Goal: Task Accomplishment & Management: Manage account settings

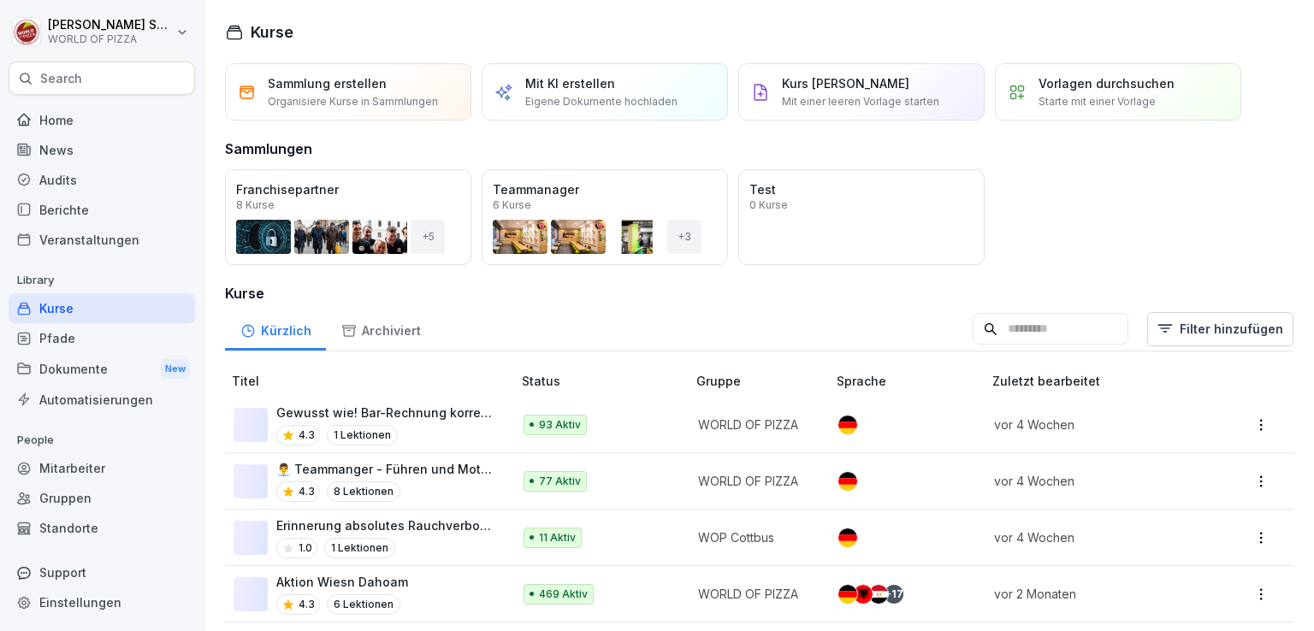
click at [93, 182] on div "Audits" at bounding box center [102, 180] width 186 height 30
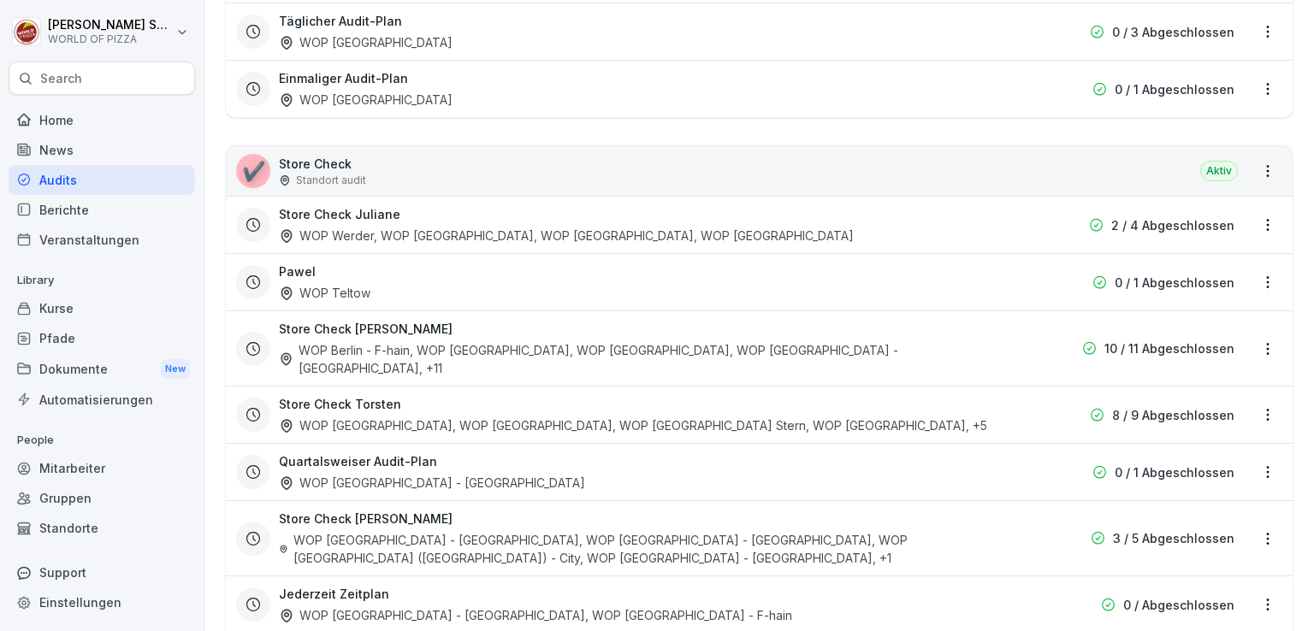
scroll to position [509, 0]
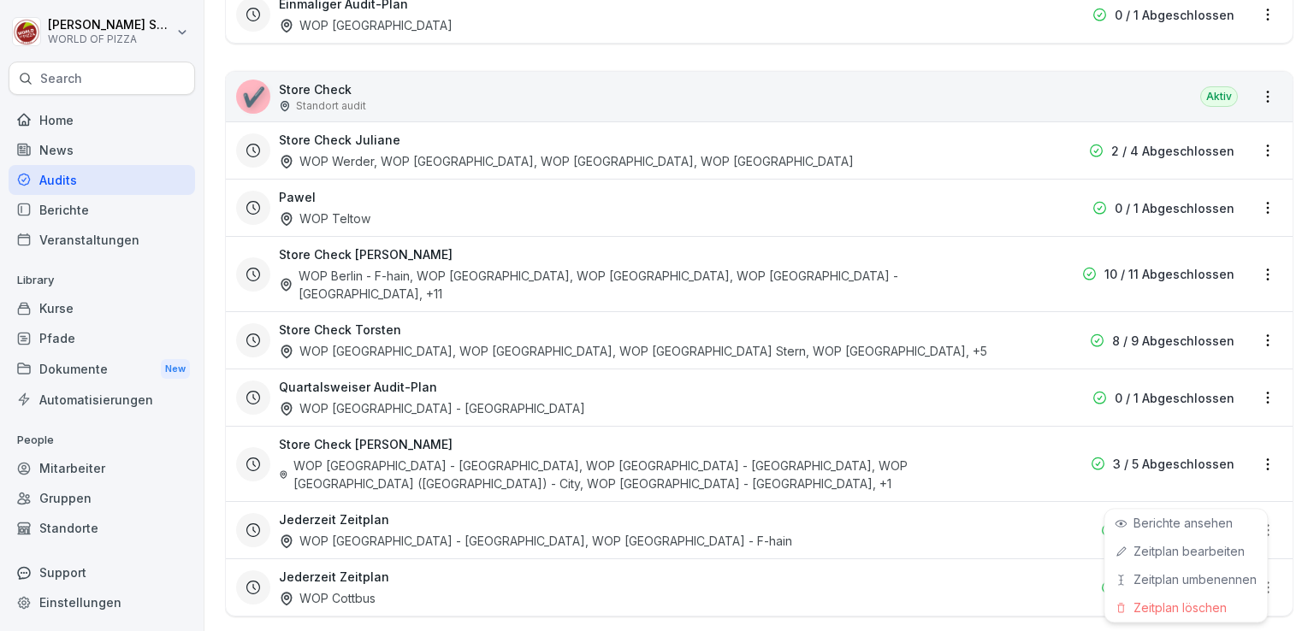
click at [1250, 490] on html "[PERSON_NAME] WORLD OF PIZZA Search Home News Audits Berichte Veranstaltungen L…" at bounding box center [657, 315] width 1314 height 631
click at [0, 0] on link "Zeitplan bearbeiten" at bounding box center [0, 0] width 0 height 0
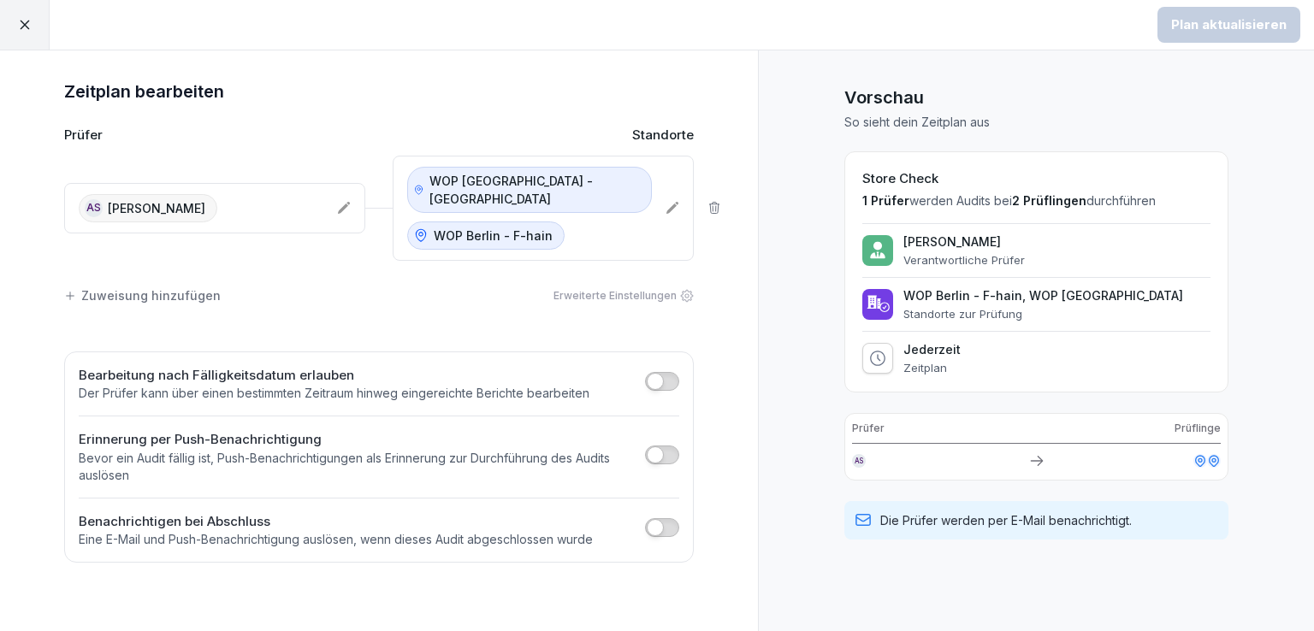
click at [671, 202] on icon at bounding box center [672, 208] width 12 height 12
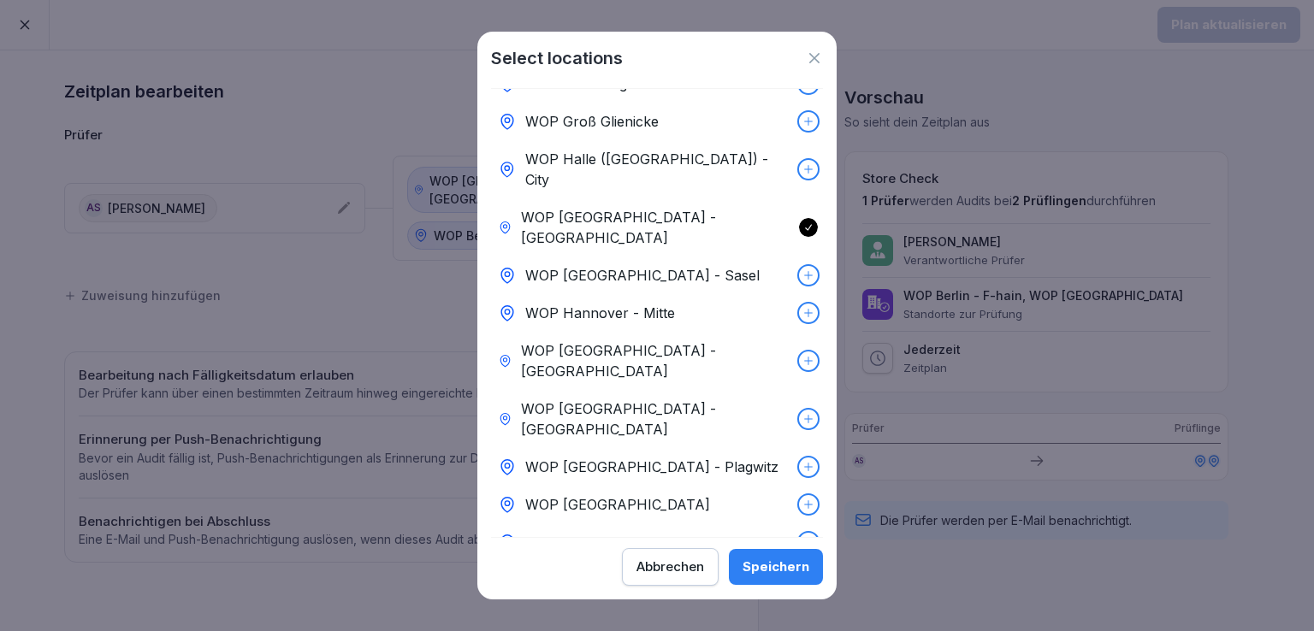
scroll to position [533, 0]
click at [614, 567] on p "WOP Lüneburg" at bounding box center [575, 577] width 101 height 21
click at [753, 560] on div "Speichern" at bounding box center [775, 567] width 67 height 19
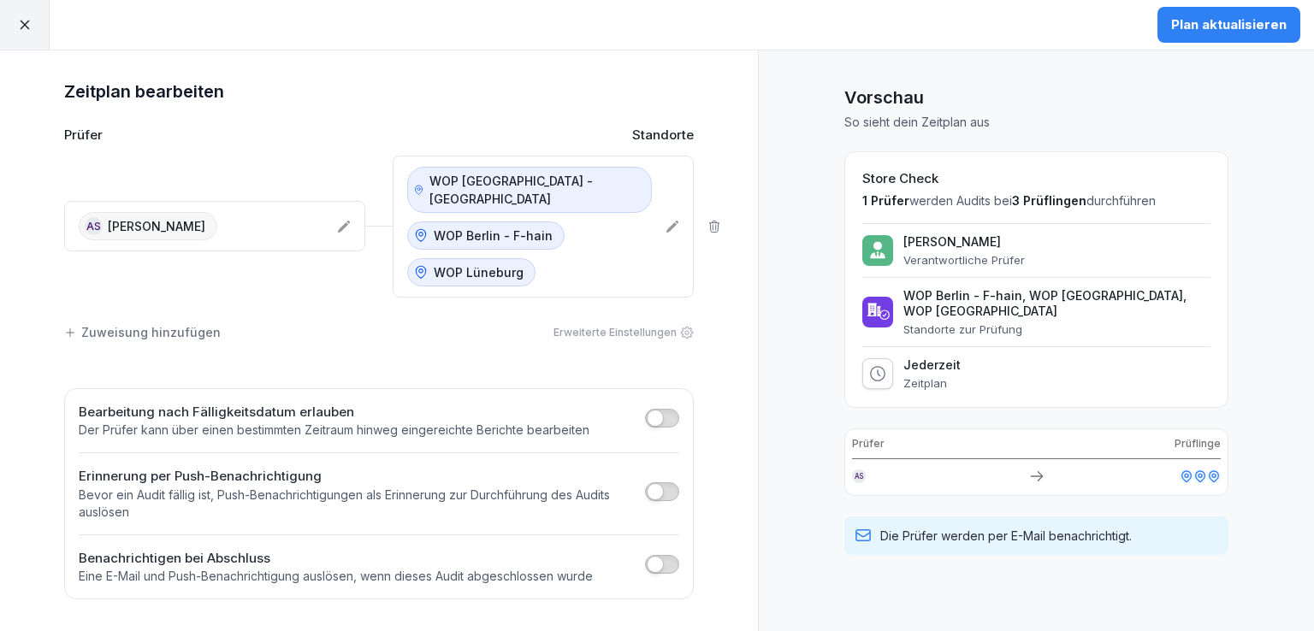
click at [1213, 28] on div "Plan aktualisieren" at bounding box center [1228, 24] width 115 height 19
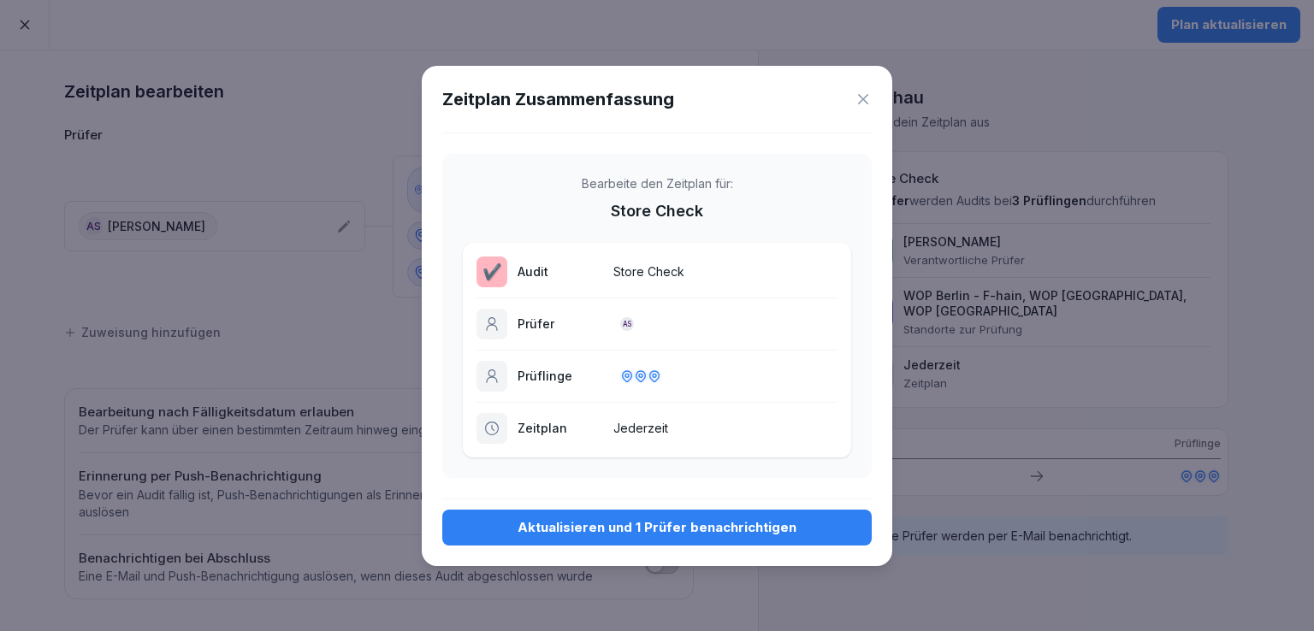
click at [633, 528] on div "Aktualisieren und 1 Prüfer benachrichtigen" at bounding box center [657, 527] width 402 height 19
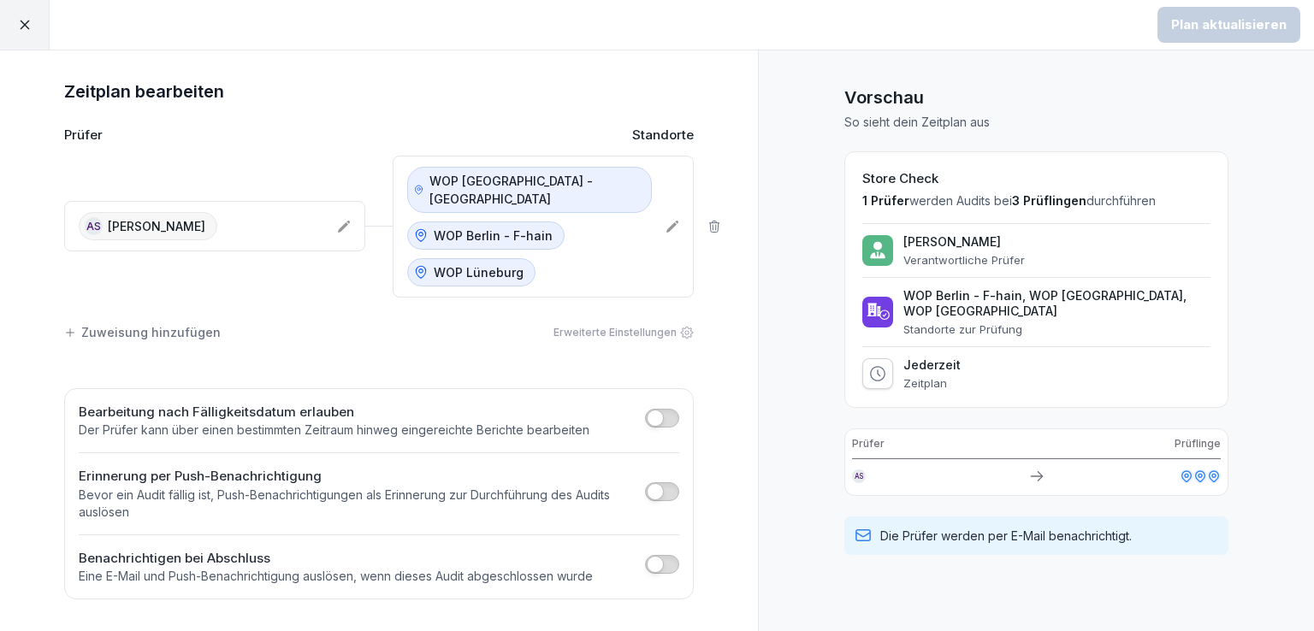
click at [31, 28] on icon at bounding box center [24, 24] width 15 height 15
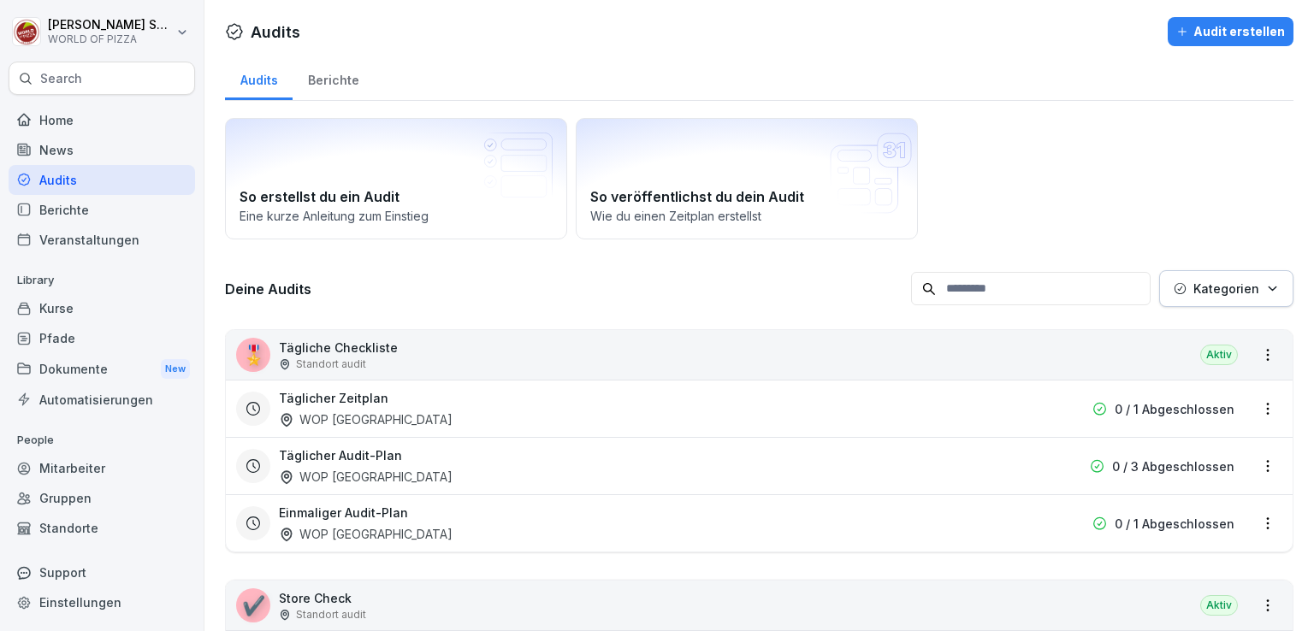
click at [78, 217] on div "Berichte" at bounding box center [102, 210] width 186 height 30
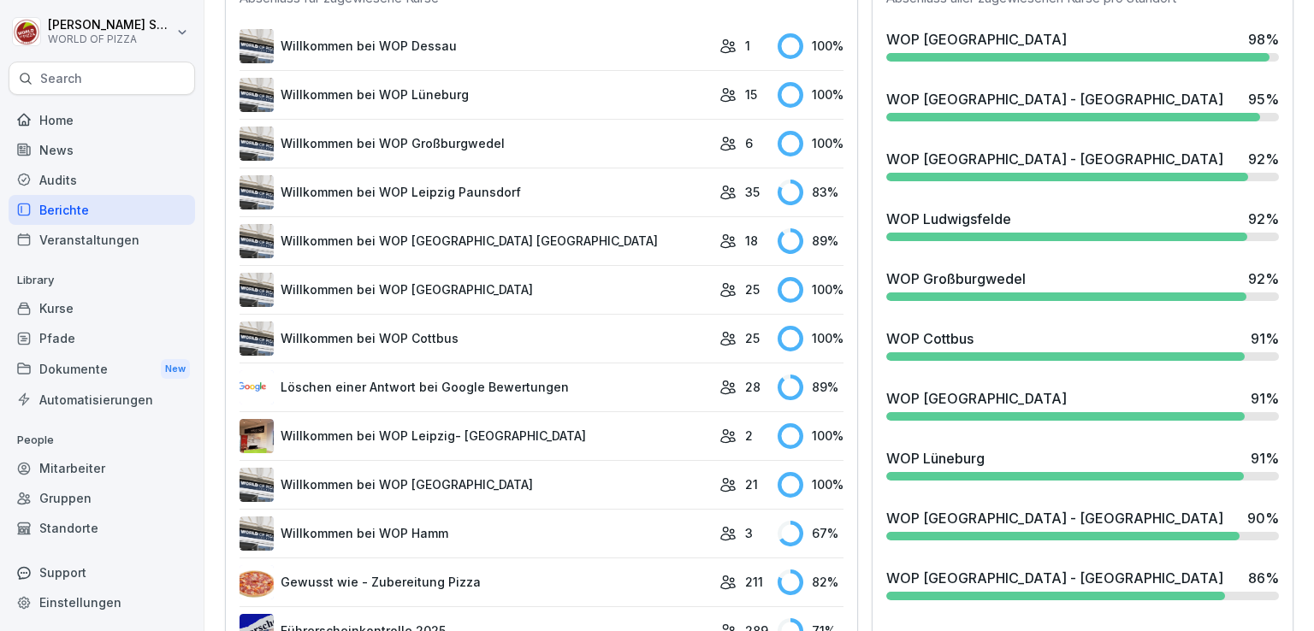
scroll to position [543, 0]
click at [978, 466] on div "WOP Lüneburg 91 %" at bounding box center [1082, 463] width 406 height 46
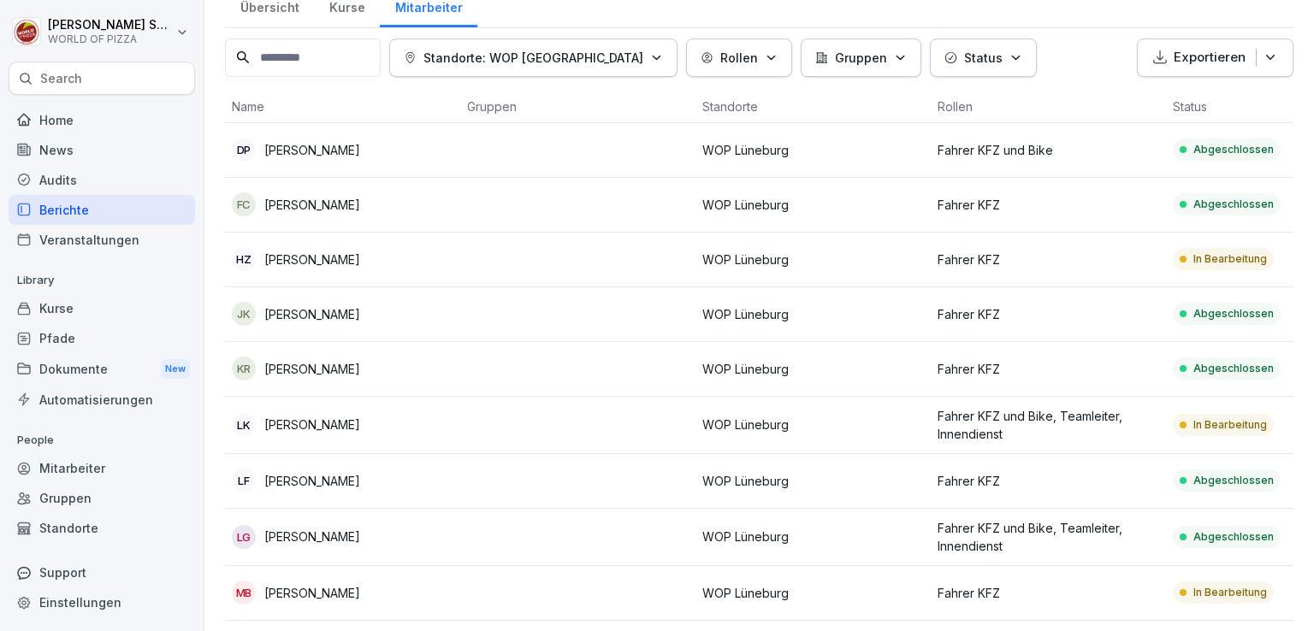
scroll to position [145, 0]
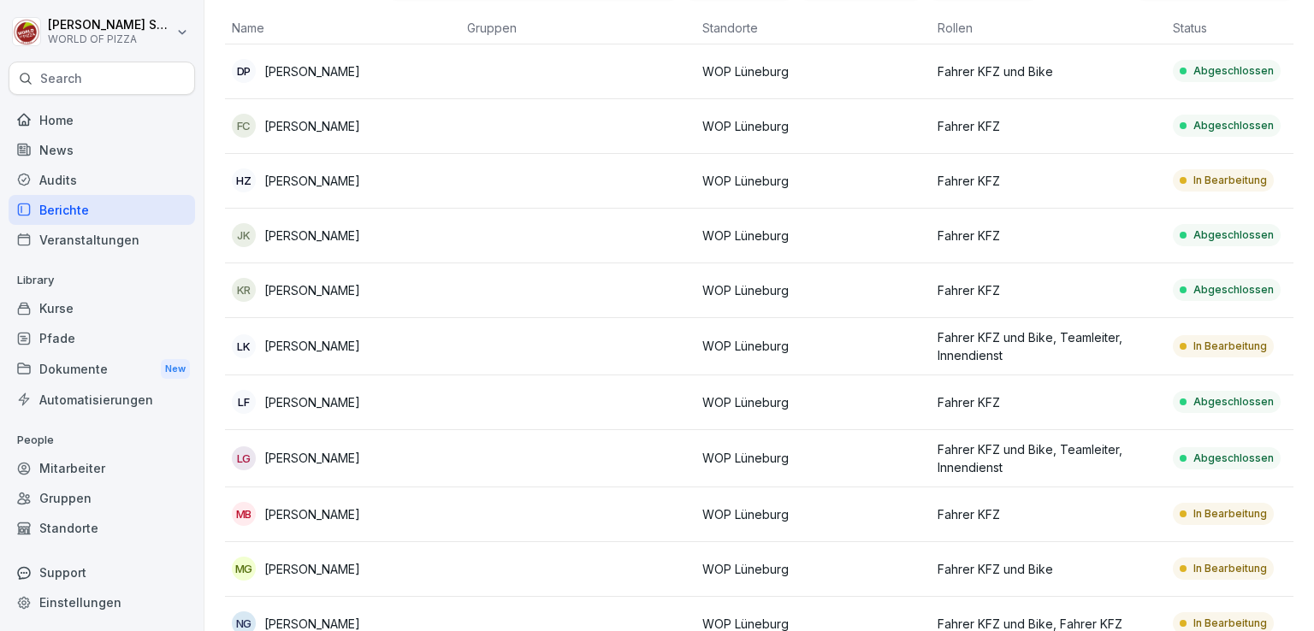
click at [842, 340] on p "WOP Lüneburg" at bounding box center [813, 346] width 222 height 18
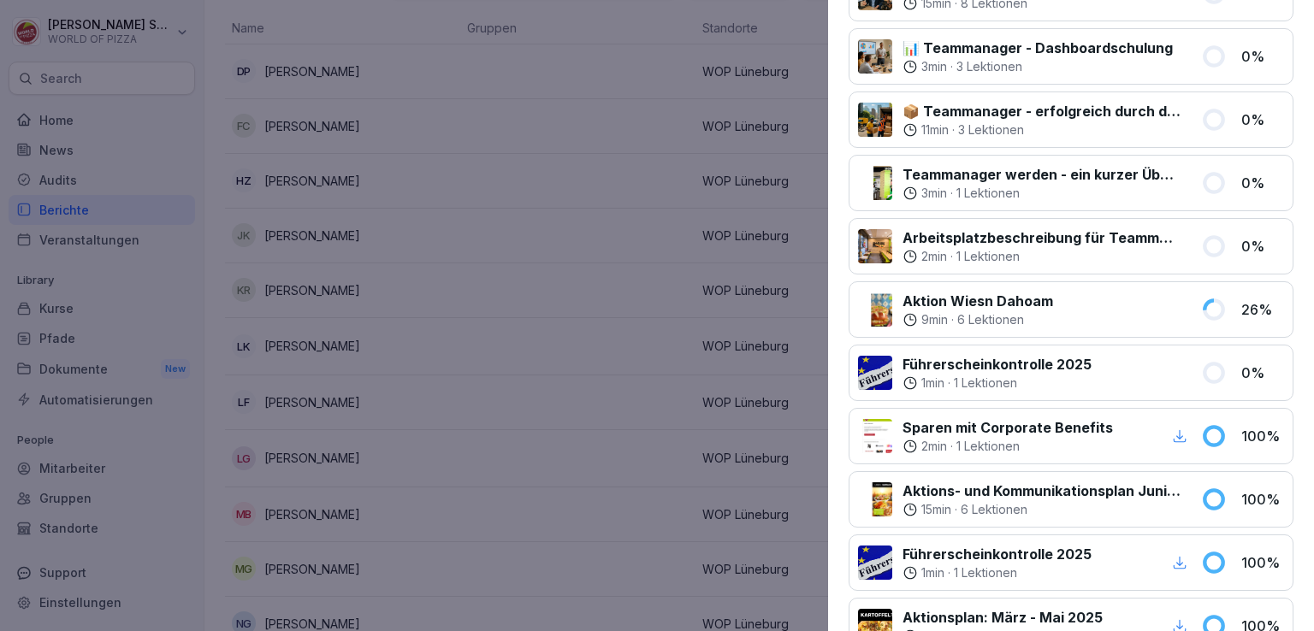
scroll to position [469, 0]
click at [511, 388] on div at bounding box center [657, 315] width 1314 height 631
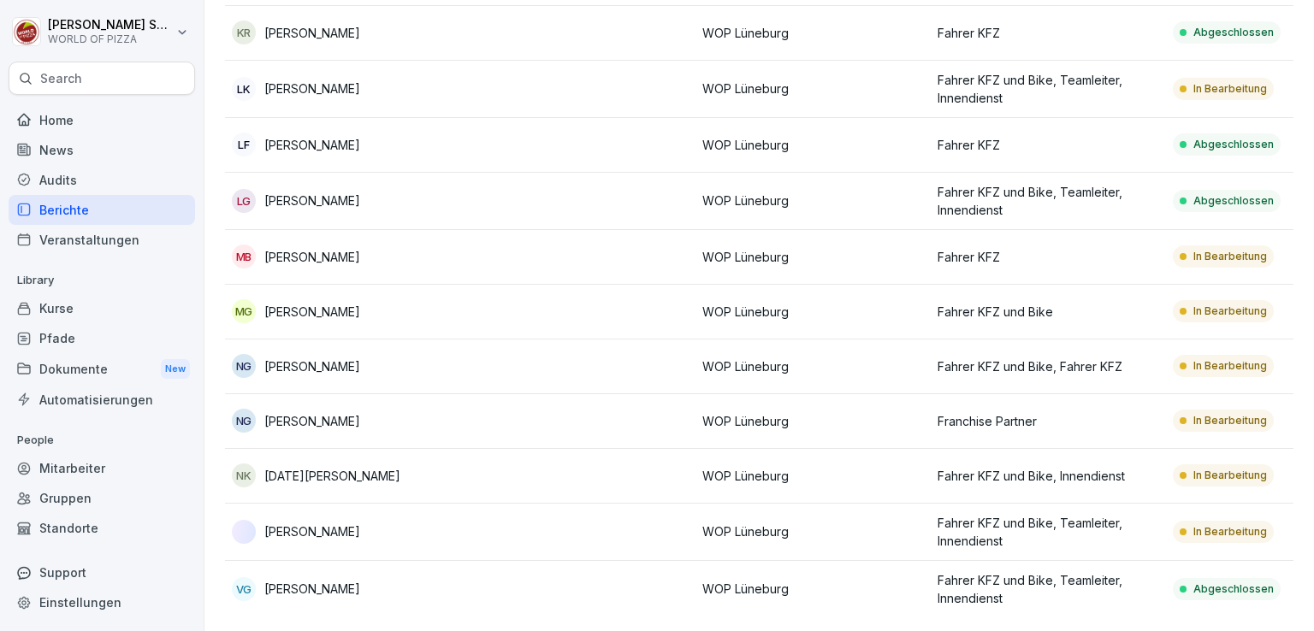
scroll to position [413, 0]
click at [493, 405] on td at bounding box center [577, 421] width 235 height 55
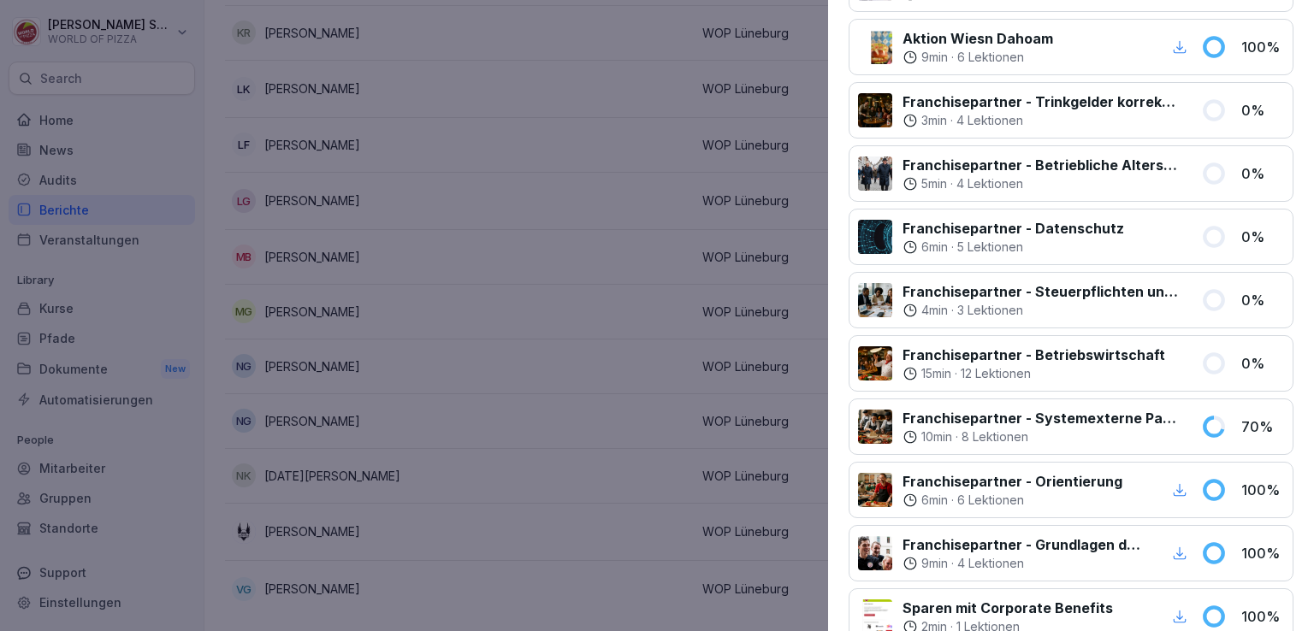
scroll to position [0, 0]
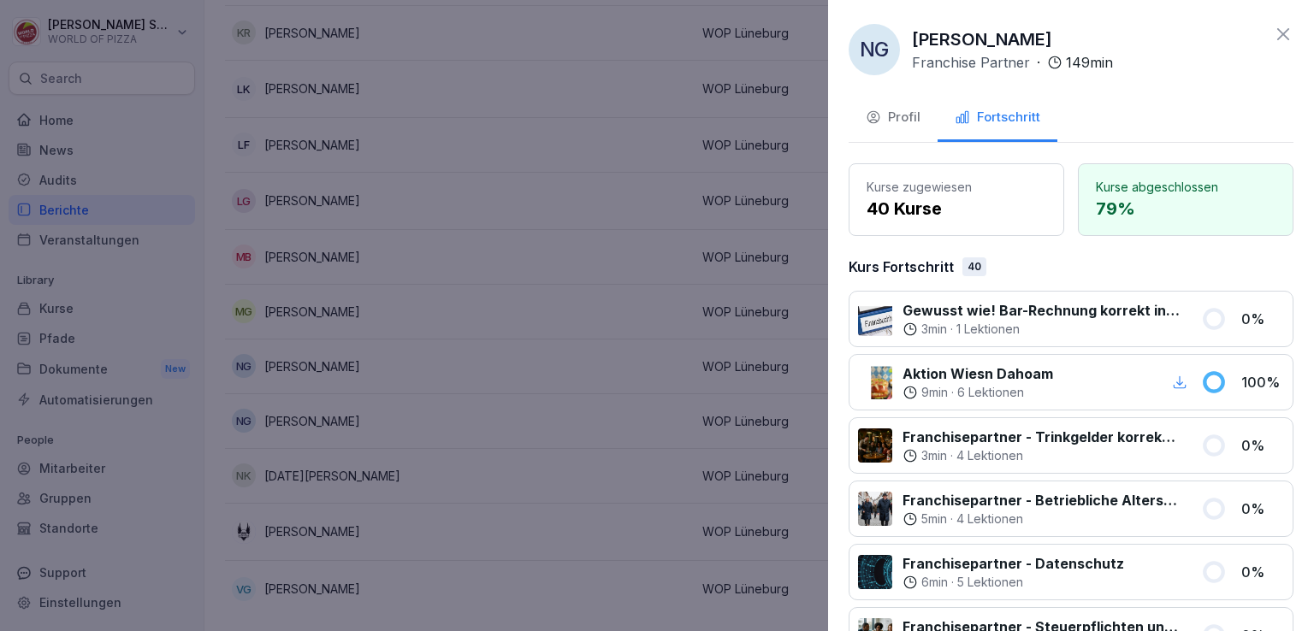
click at [1273, 39] on icon at bounding box center [1283, 34] width 21 height 21
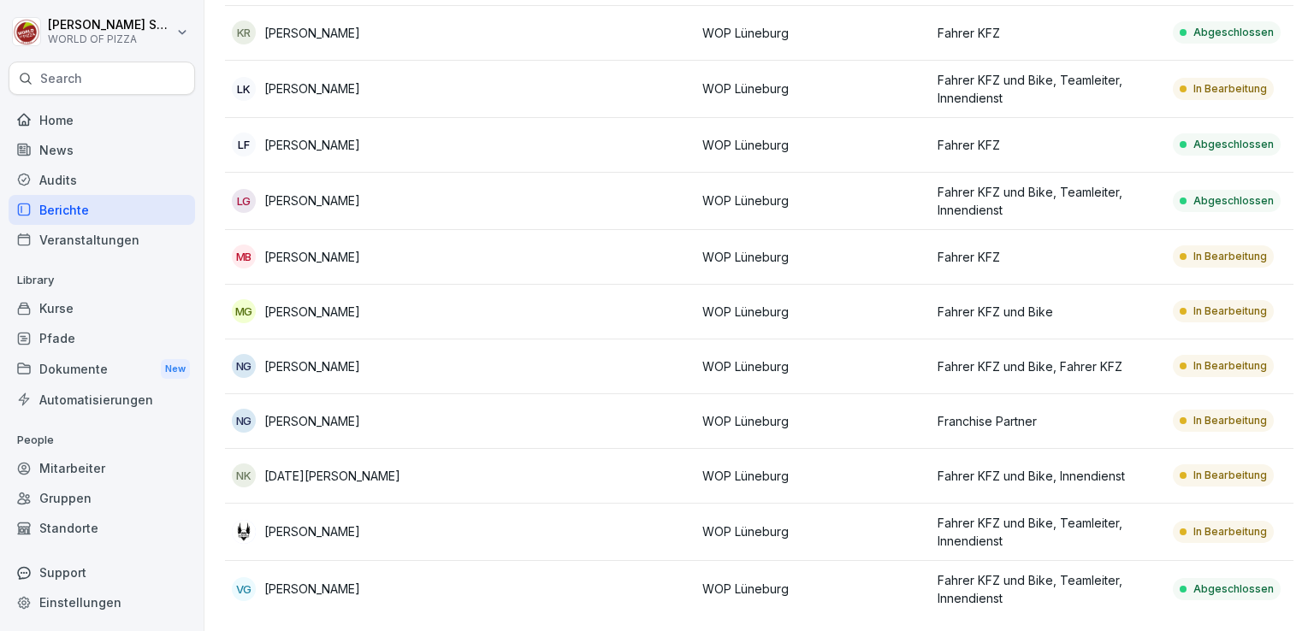
click at [434, 86] on div "LK [PERSON_NAME]" at bounding box center [343, 89] width 222 height 24
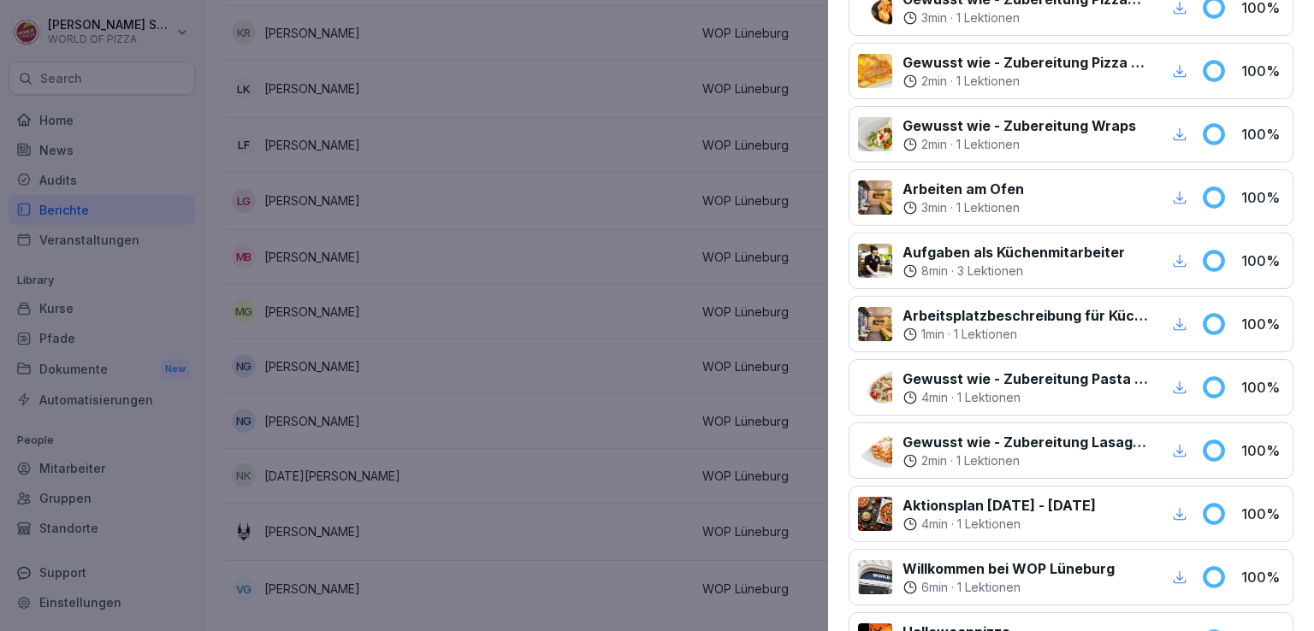
scroll to position [1651, 0]
